Goal: Information Seeking & Learning: Find specific fact

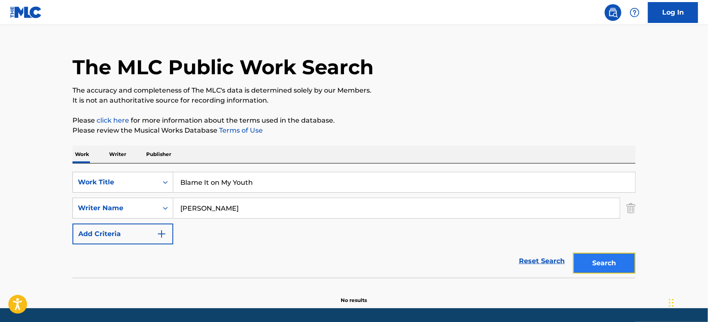
click at [605, 261] on button "Search" at bounding box center [604, 262] width 62 height 21
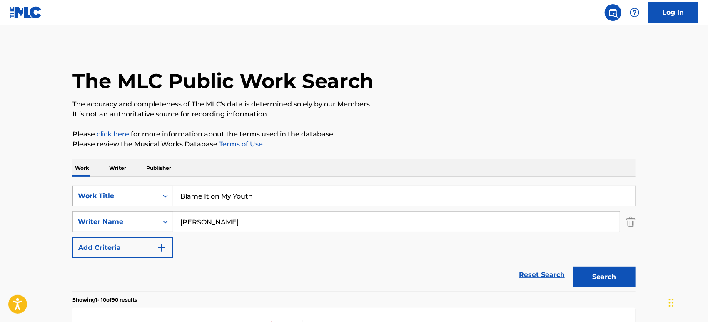
drag, startPoint x: 172, startPoint y: 192, endPoint x: 142, endPoint y: 192, distance: 30.0
click at [142, 192] on div "SearchWithCriteria9345399b-b5ae-44dd-9ad6-5c410763402b Work Title Blame It on M…" at bounding box center [353, 195] width 563 height 21
paste input "Stay with Me"
type input "Stay with Me"
drag, startPoint x: 201, startPoint y: 223, endPoint x: 176, endPoint y: 222, distance: 25.0
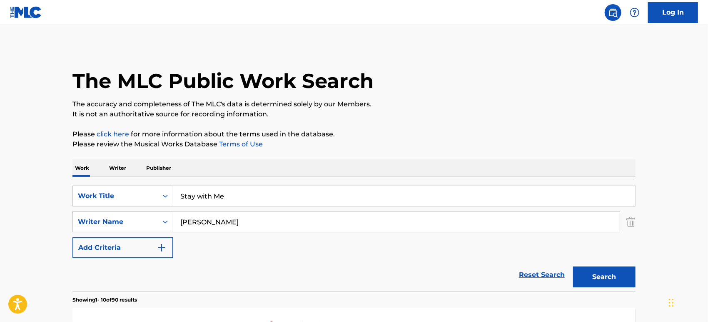
click at [155, 223] on div "SearchWithCriteria21e5ebc8-b32c-4a96-ba6b-f583e45ae215 Writer Name [PERSON_NAME]" at bounding box center [353, 221] width 563 height 21
paste input "[PERSON_NAME]"
type input "[PERSON_NAME]"
click at [606, 273] on button "Search" at bounding box center [604, 276] width 62 height 21
drag, startPoint x: 376, startPoint y: 84, endPoint x: 376, endPoint y: 88, distance: 4.6
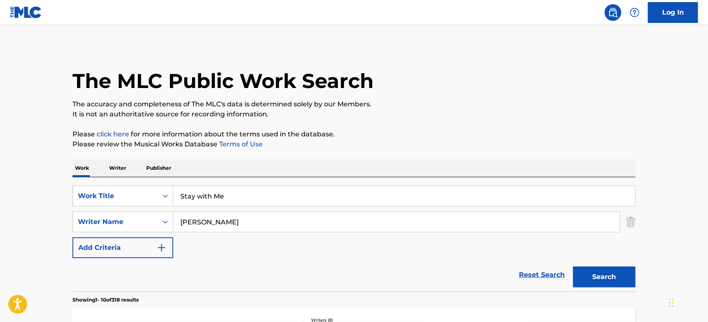
click at [376, 87] on div "The MLC Public Work Search" at bounding box center [353, 76] width 563 height 61
